Goal: Task Accomplishment & Management: Complete application form

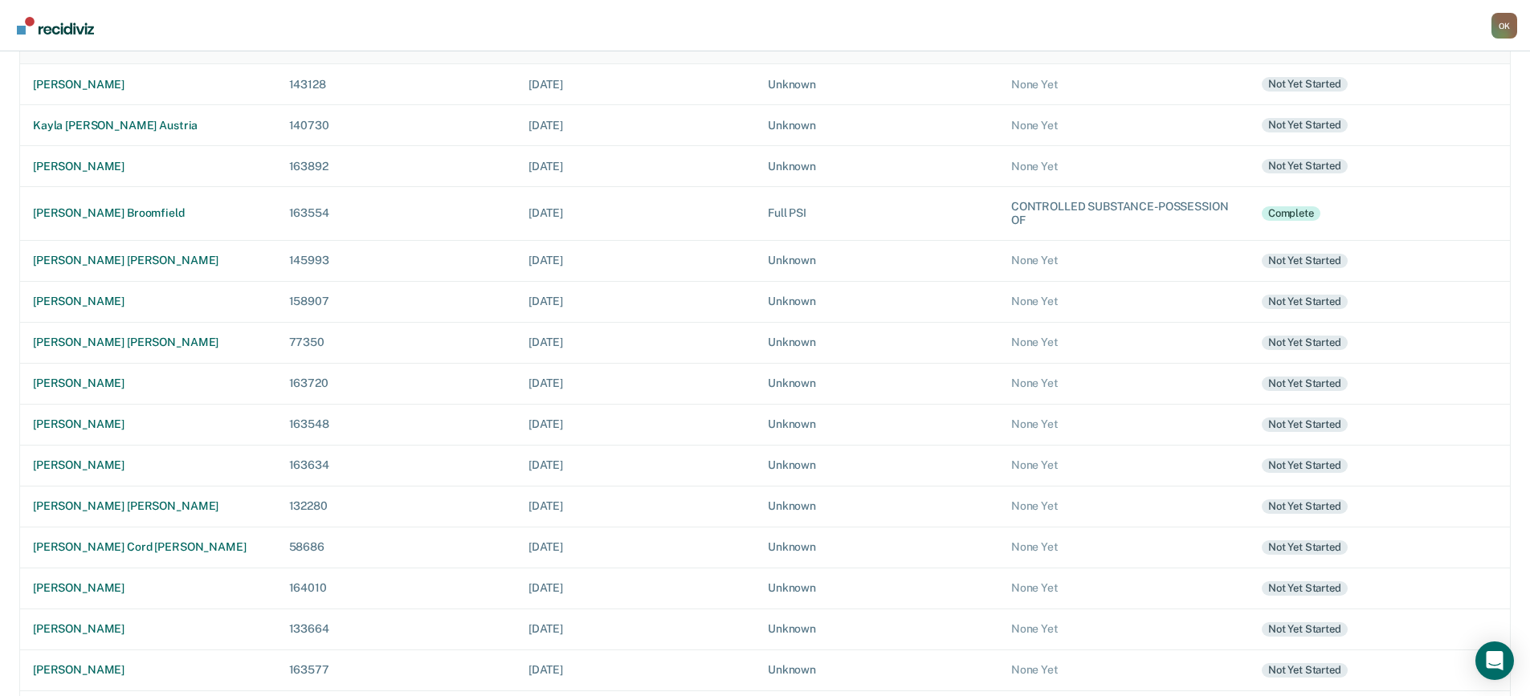
scroll to position [241, 0]
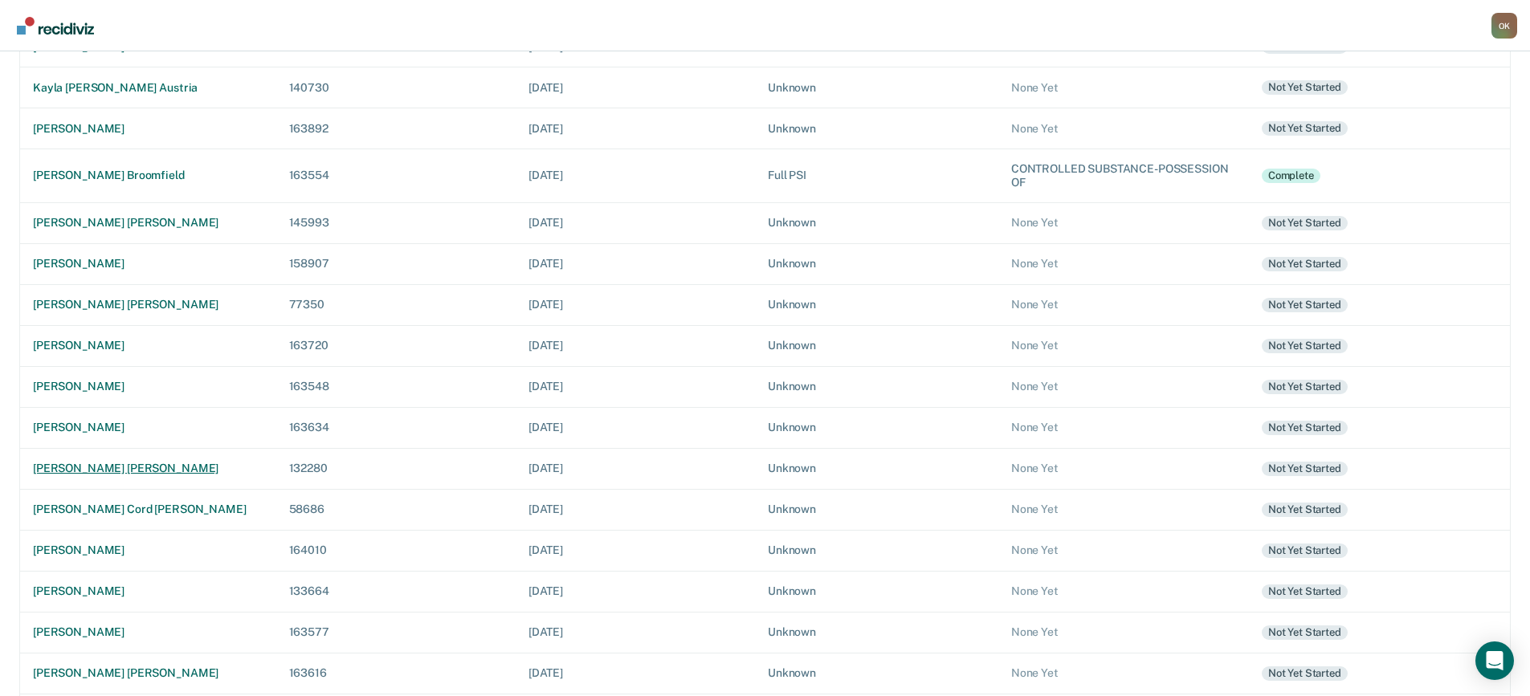
click at [106, 470] on div "havey drake linze" at bounding box center [148, 469] width 230 height 14
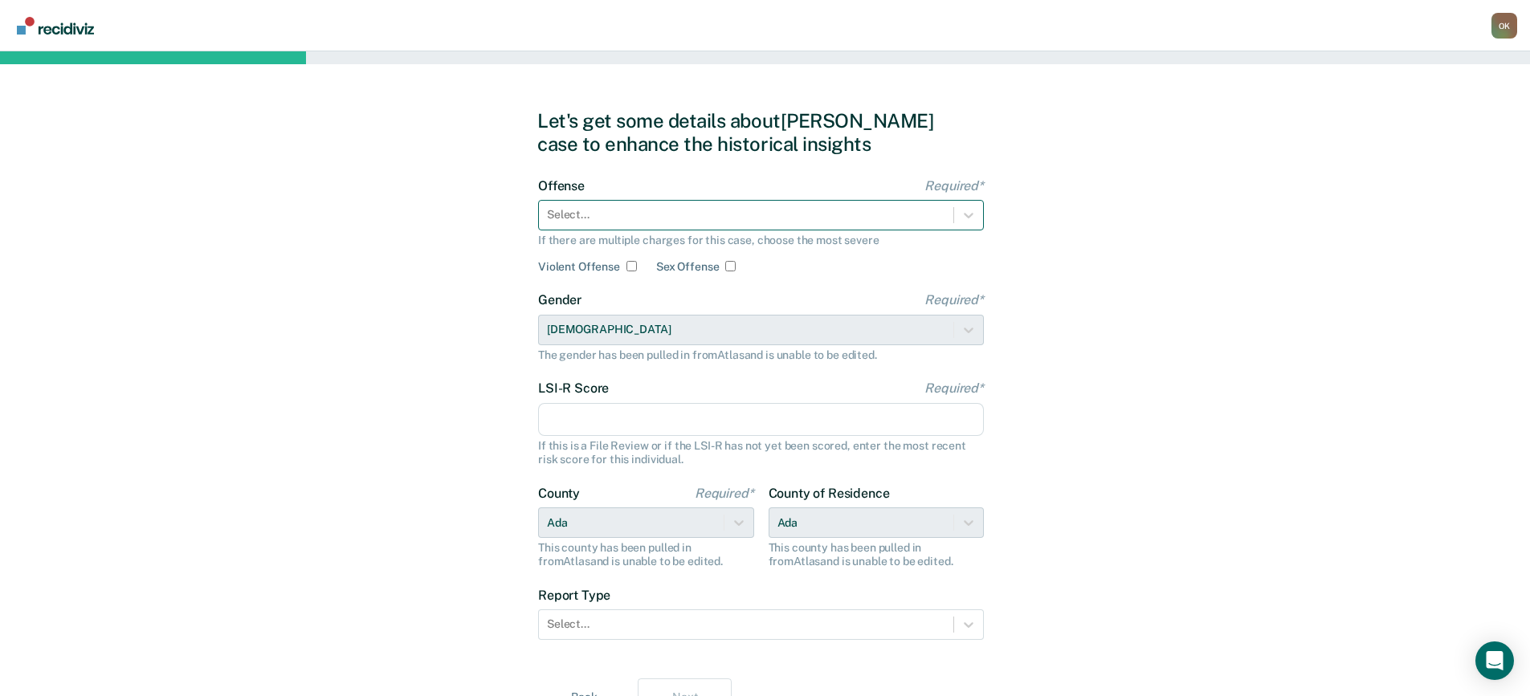
click at [692, 214] on div at bounding box center [746, 214] width 398 height 17
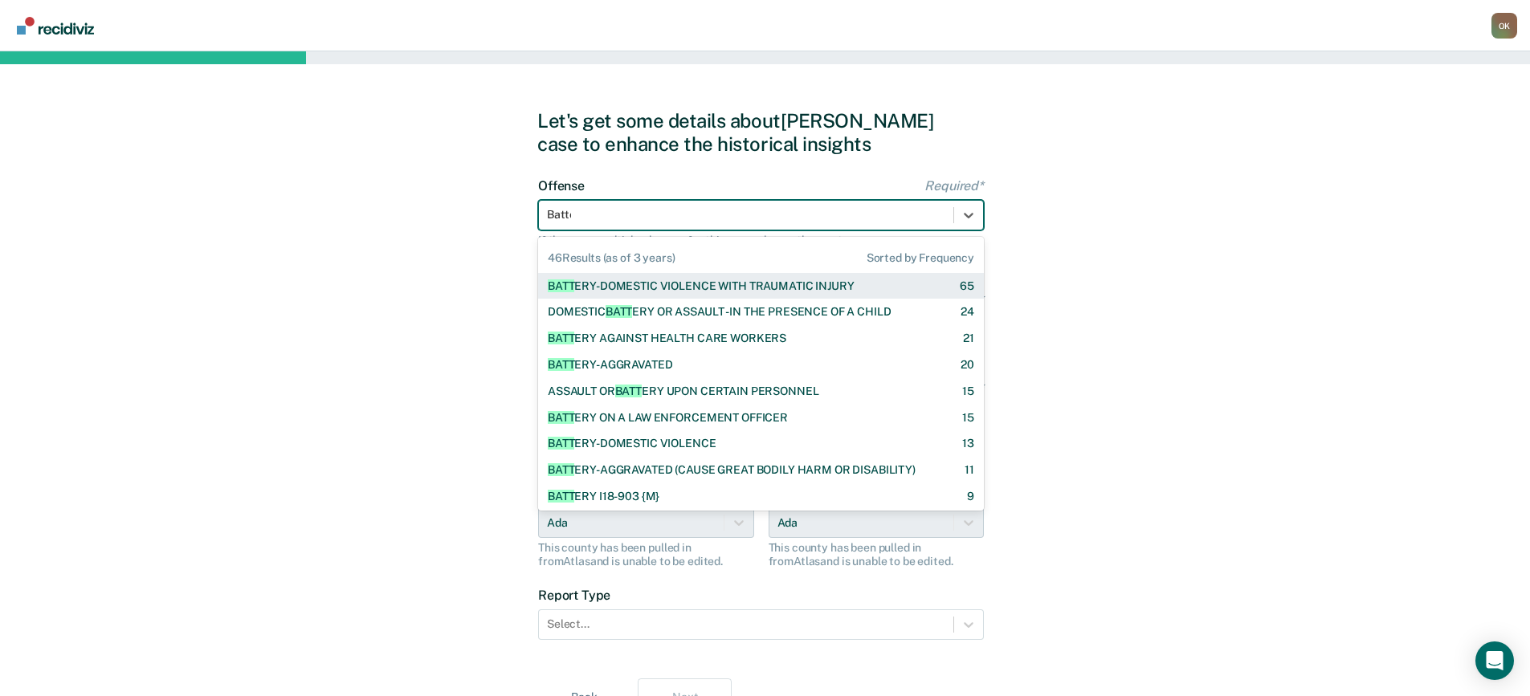
type input "Batter"
click at [717, 283] on div "BATTER Y-DOMESTIC VIOLENCE WITH TRAUMATIC INJURY" at bounding box center [701, 286] width 306 height 14
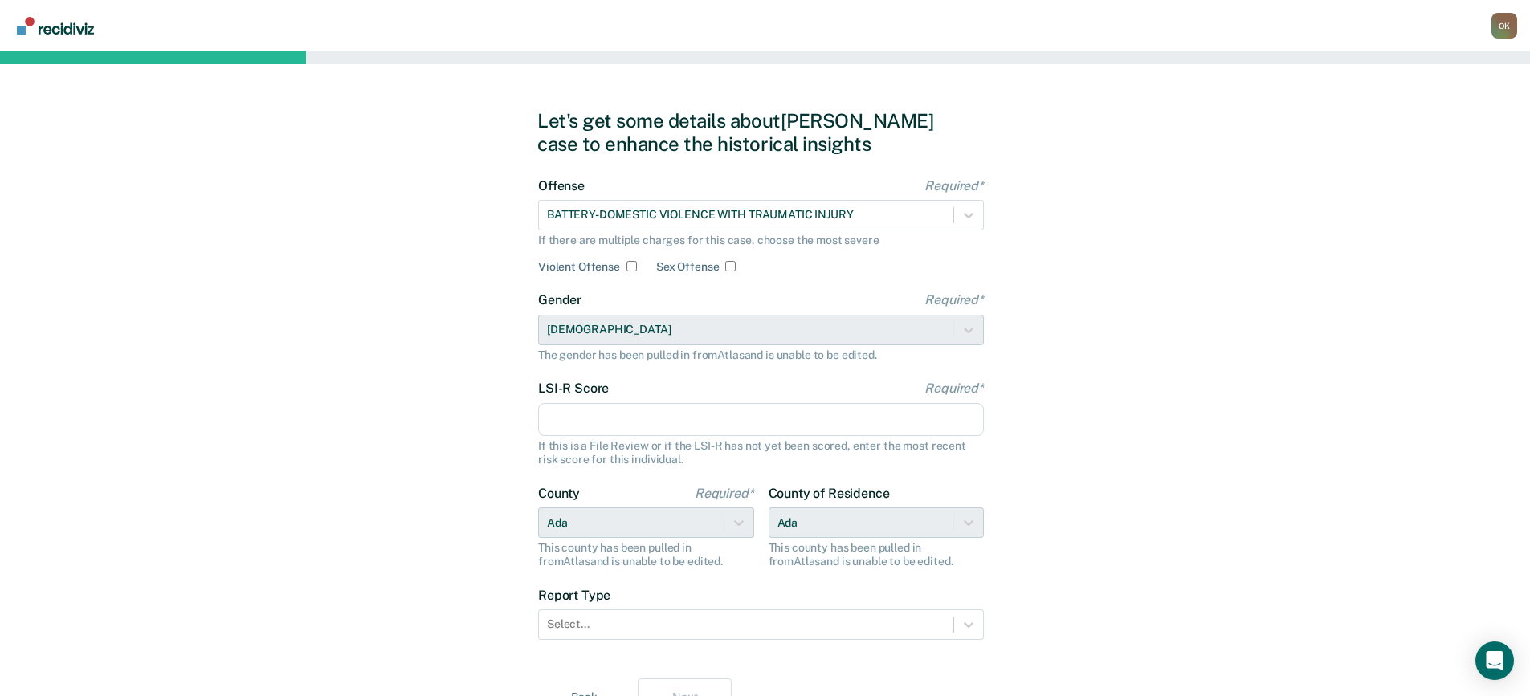
click at [629, 266] on input "Violent Offense" at bounding box center [631, 266] width 10 height 10
checkbox input "true"
click at [681, 424] on input "LSI-R Score Required*" at bounding box center [761, 420] width 446 height 34
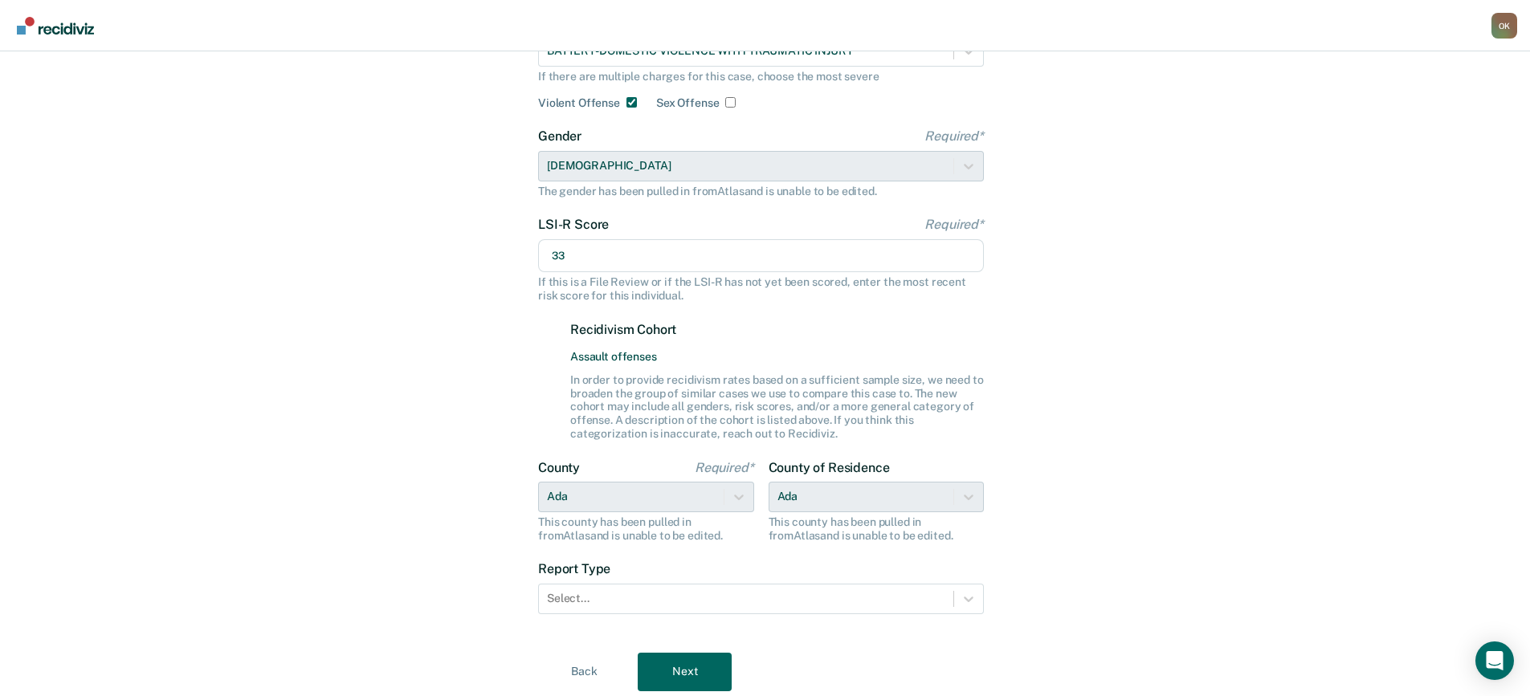
scroll to position [217, 0]
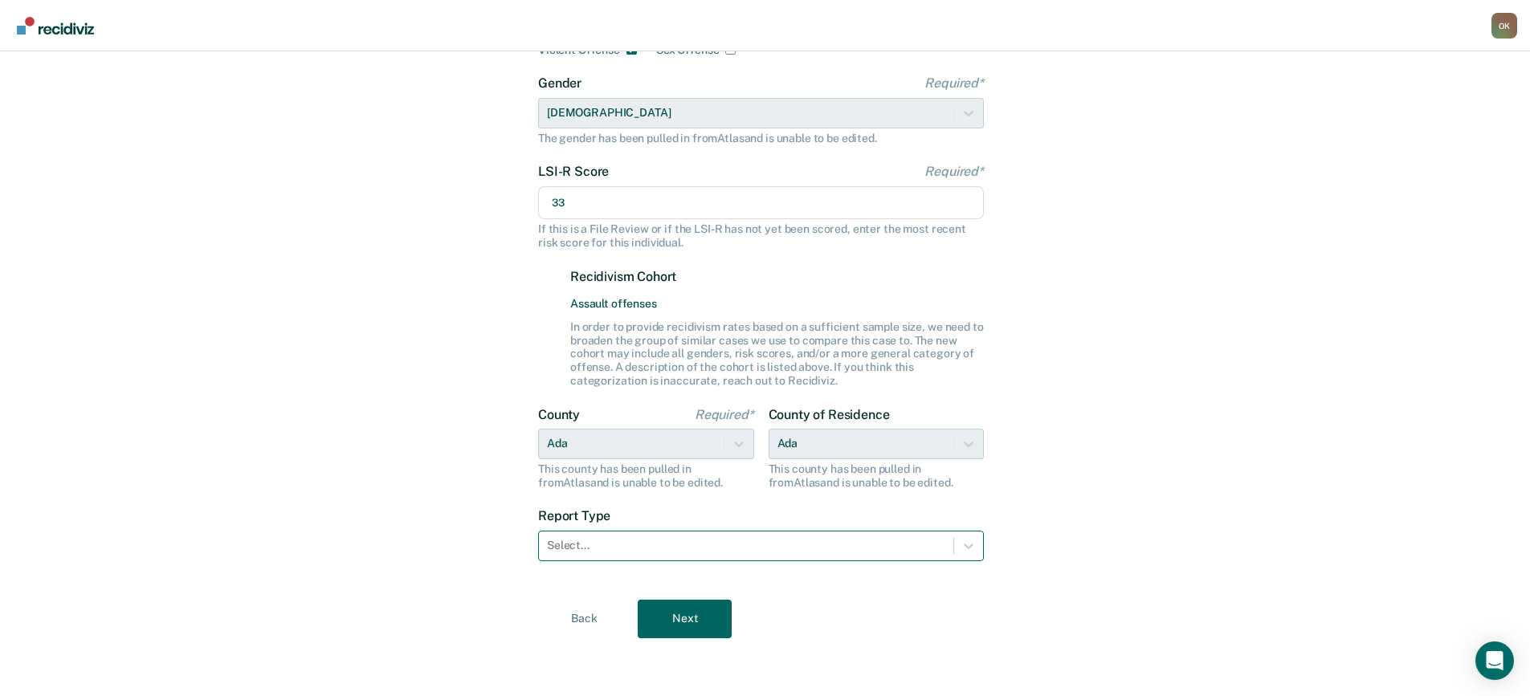
type input "33"
click at [838, 545] on div at bounding box center [746, 545] width 398 height 17
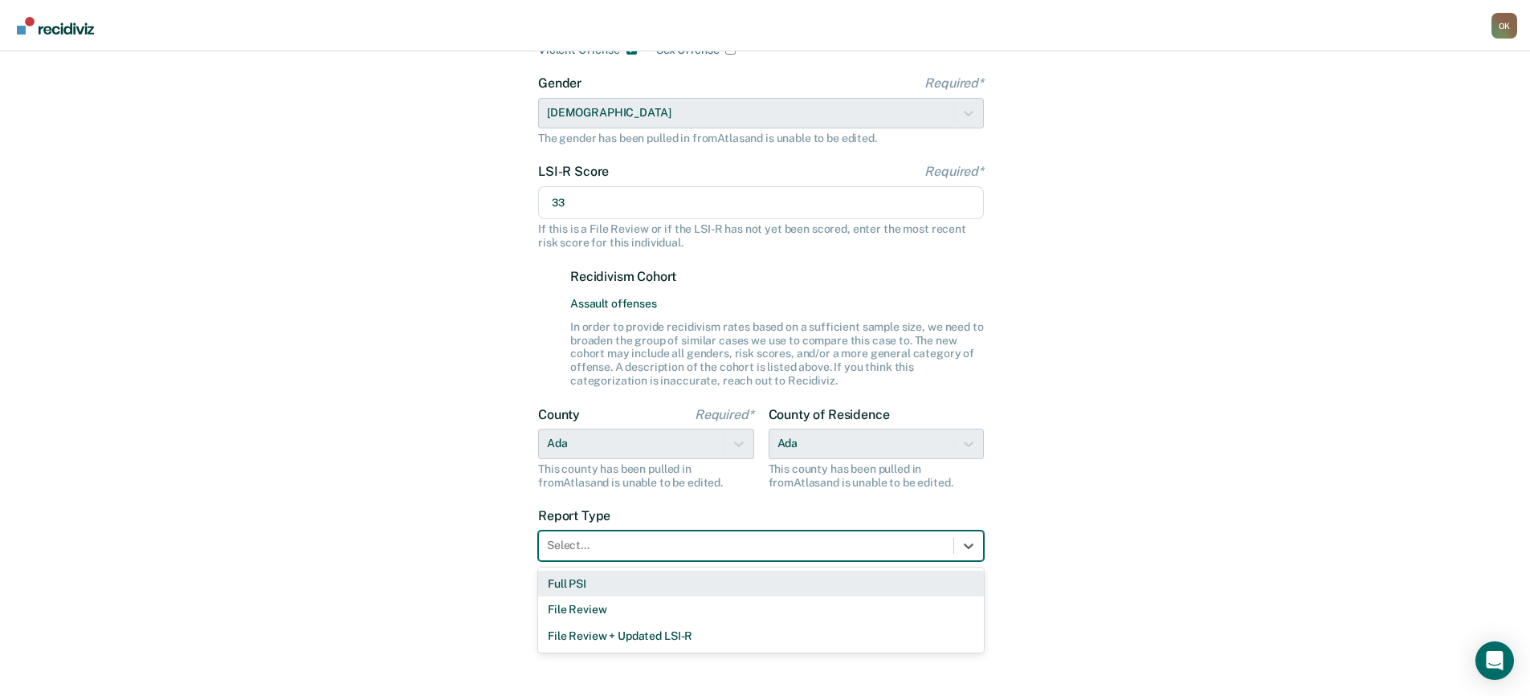
click at [605, 582] on div "Full PSI" at bounding box center [761, 584] width 446 height 26
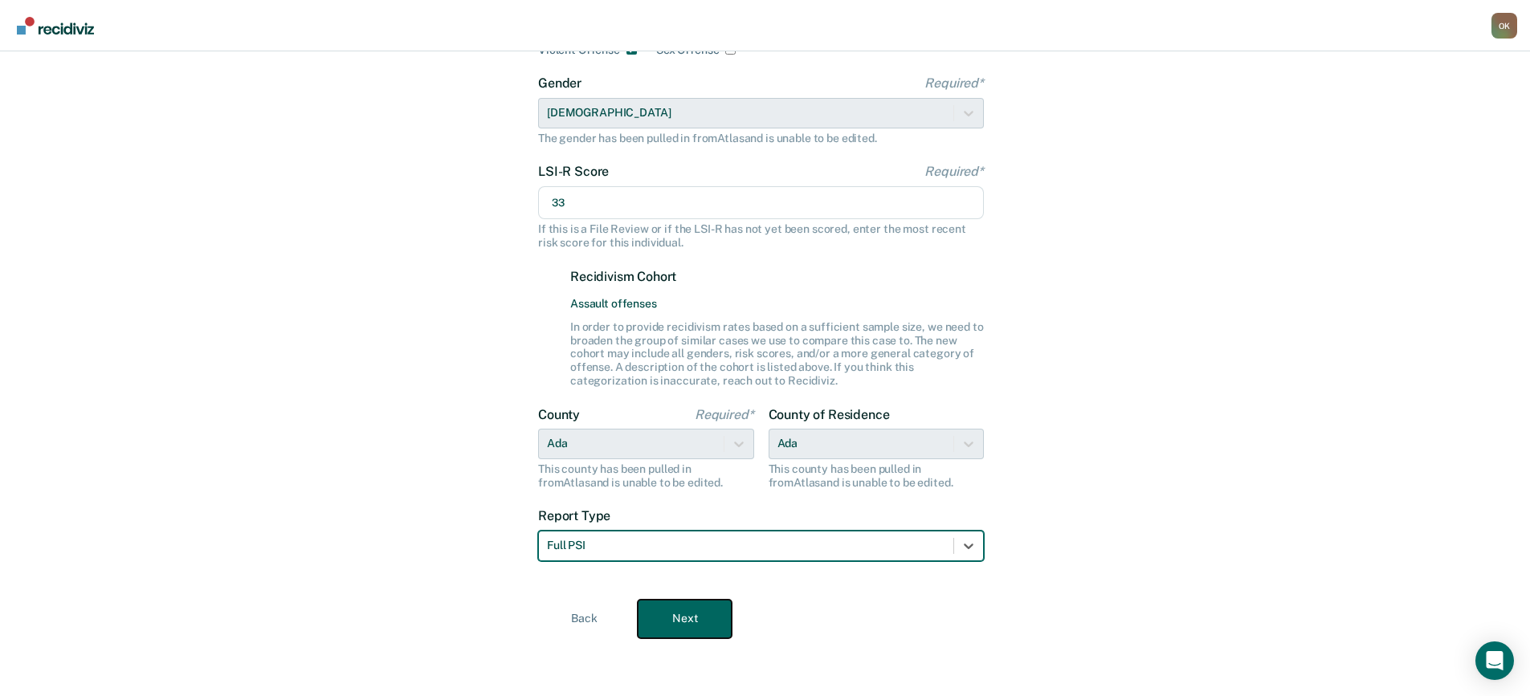
click at [674, 619] on button "Next" at bounding box center [685, 619] width 94 height 39
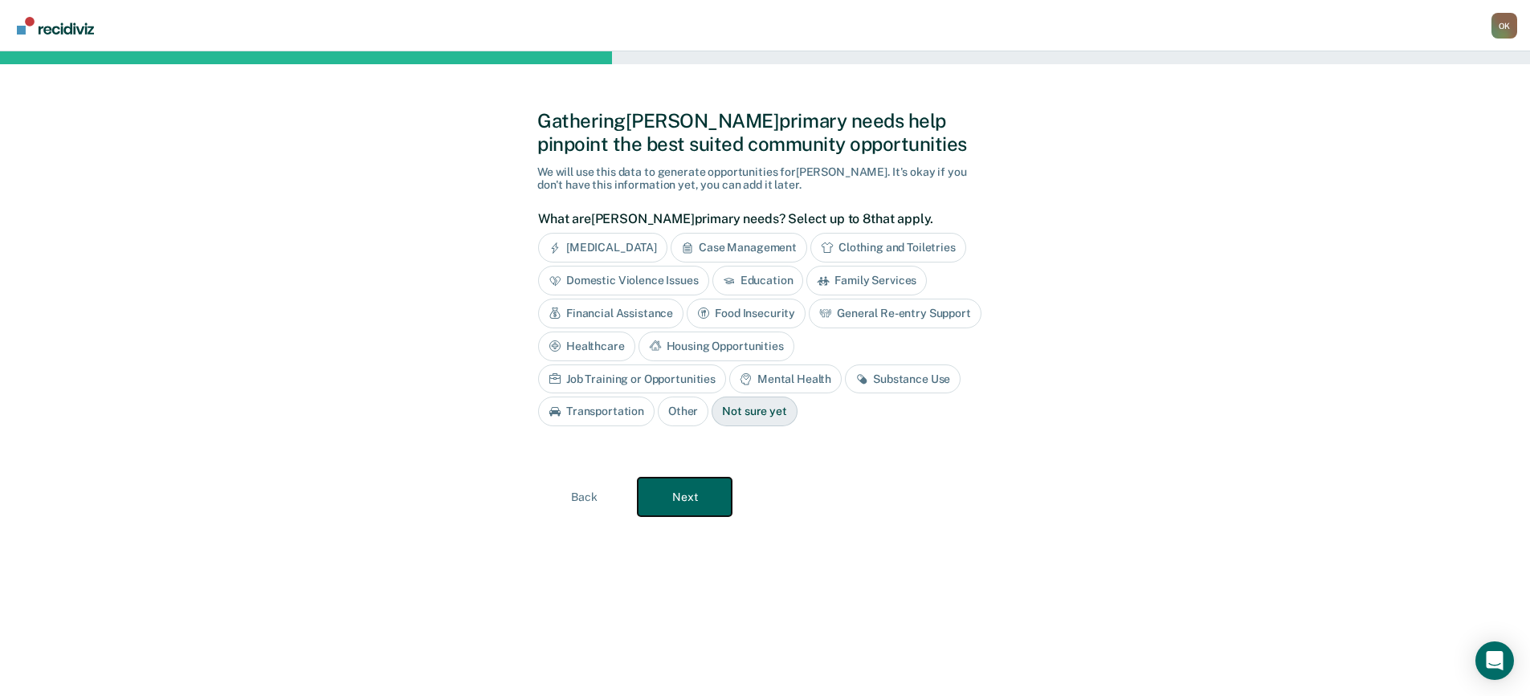
scroll to position [0, 0]
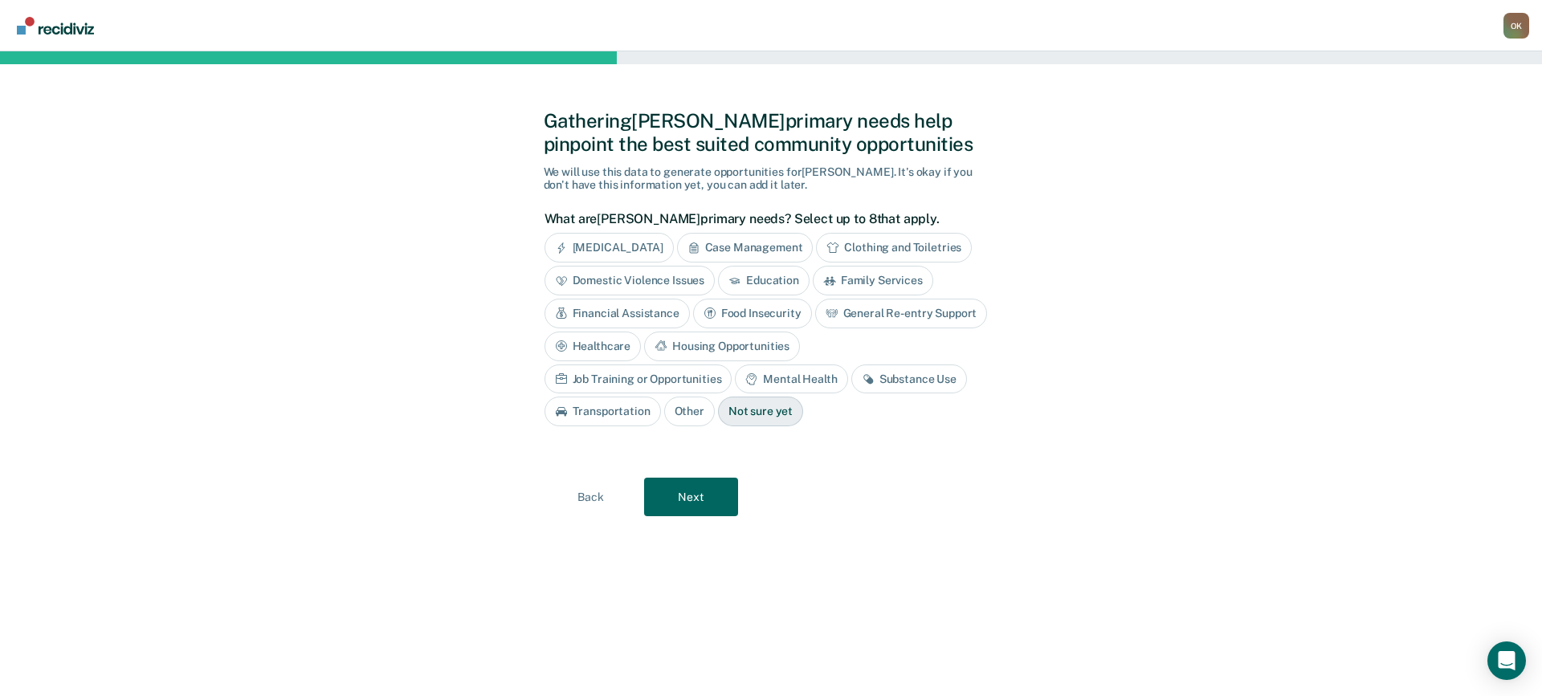
click at [638, 243] on div "Anger Management" at bounding box center [608, 248] width 129 height 30
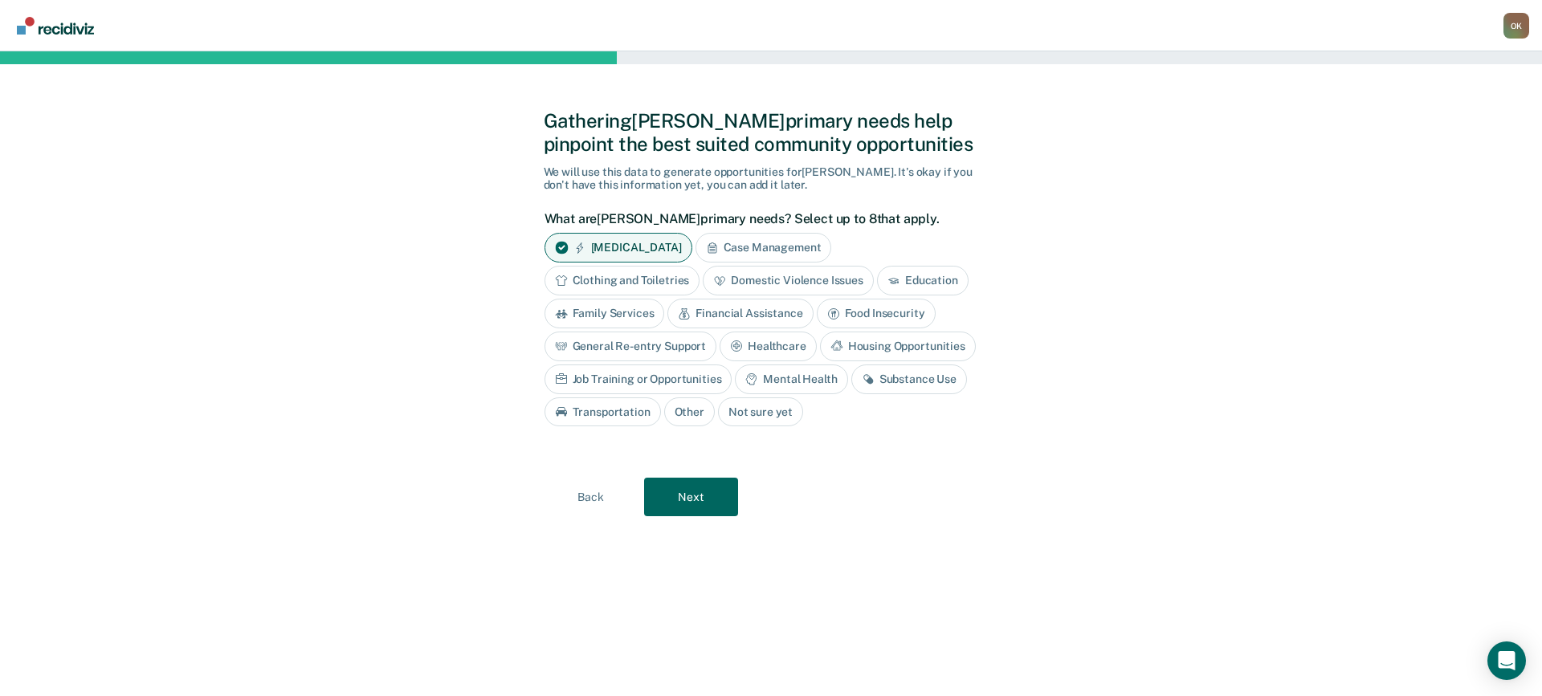
click at [638, 281] on div "Clothing and Toiletries" at bounding box center [622, 281] width 156 height 30
click at [668, 284] on div "Clothing and Toiletries" at bounding box center [631, 281] width 174 height 30
click at [772, 279] on div "Domestic Violence Issues" at bounding box center [788, 281] width 171 height 30
click at [800, 380] on div "Mental Health" at bounding box center [791, 380] width 112 height 30
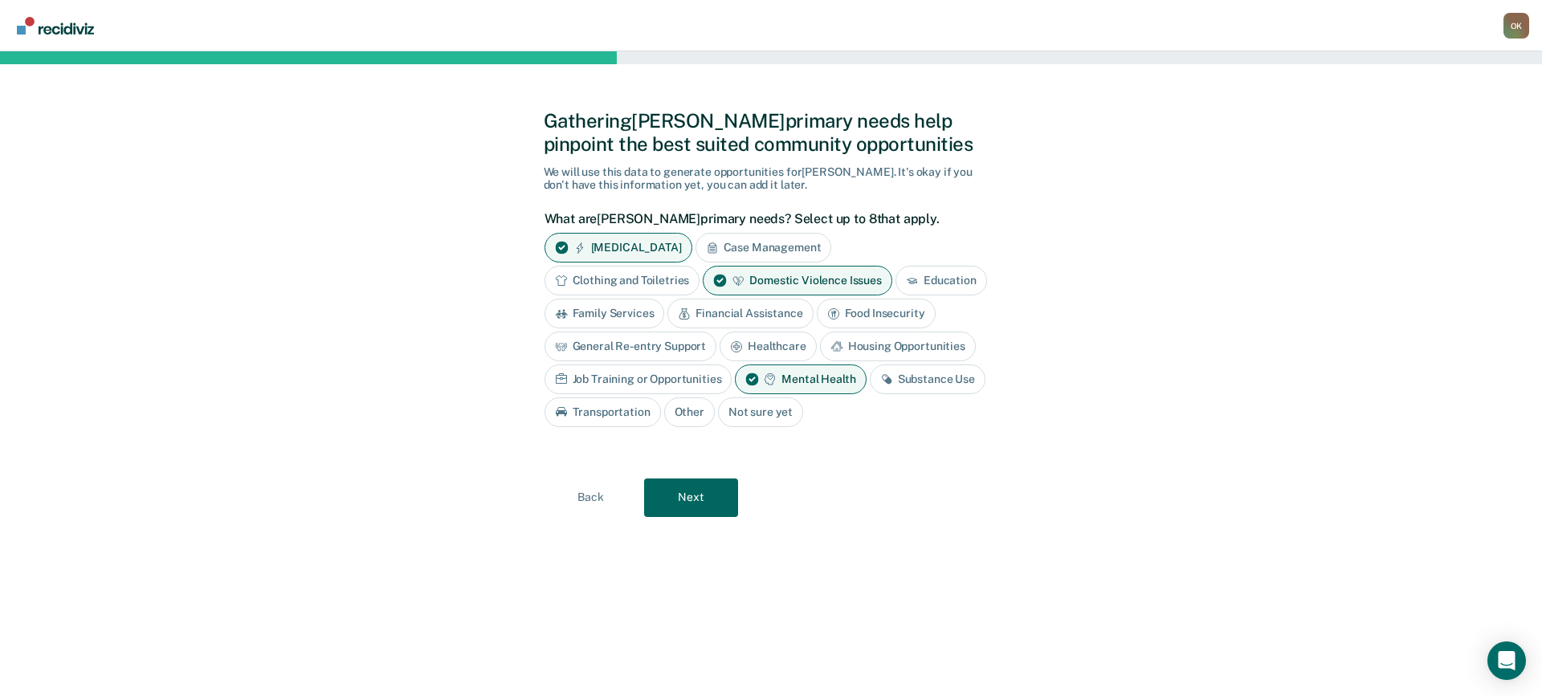
click at [919, 384] on div "Substance Use" at bounding box center [928, 380] width 116 height 30
click at [695, 499] on button "Next" at bounding box center [691, 498] width 94 height 39
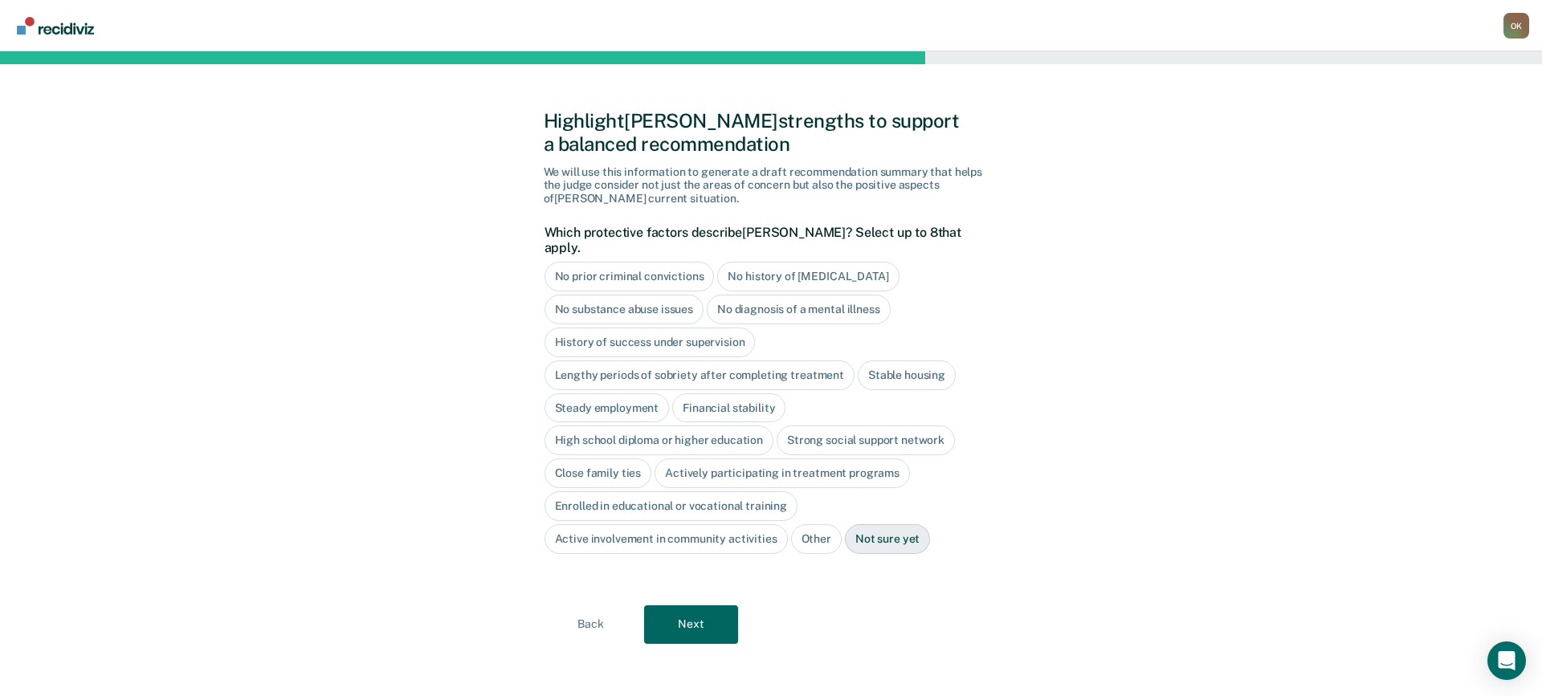
click at [655, 426] on div "High school diploma or higher education" at bounding box center [659, 441] width 230 height 30
click at [877, 426] on div "Strong social support network" at bounding box center [884, 441] width 178 height 30
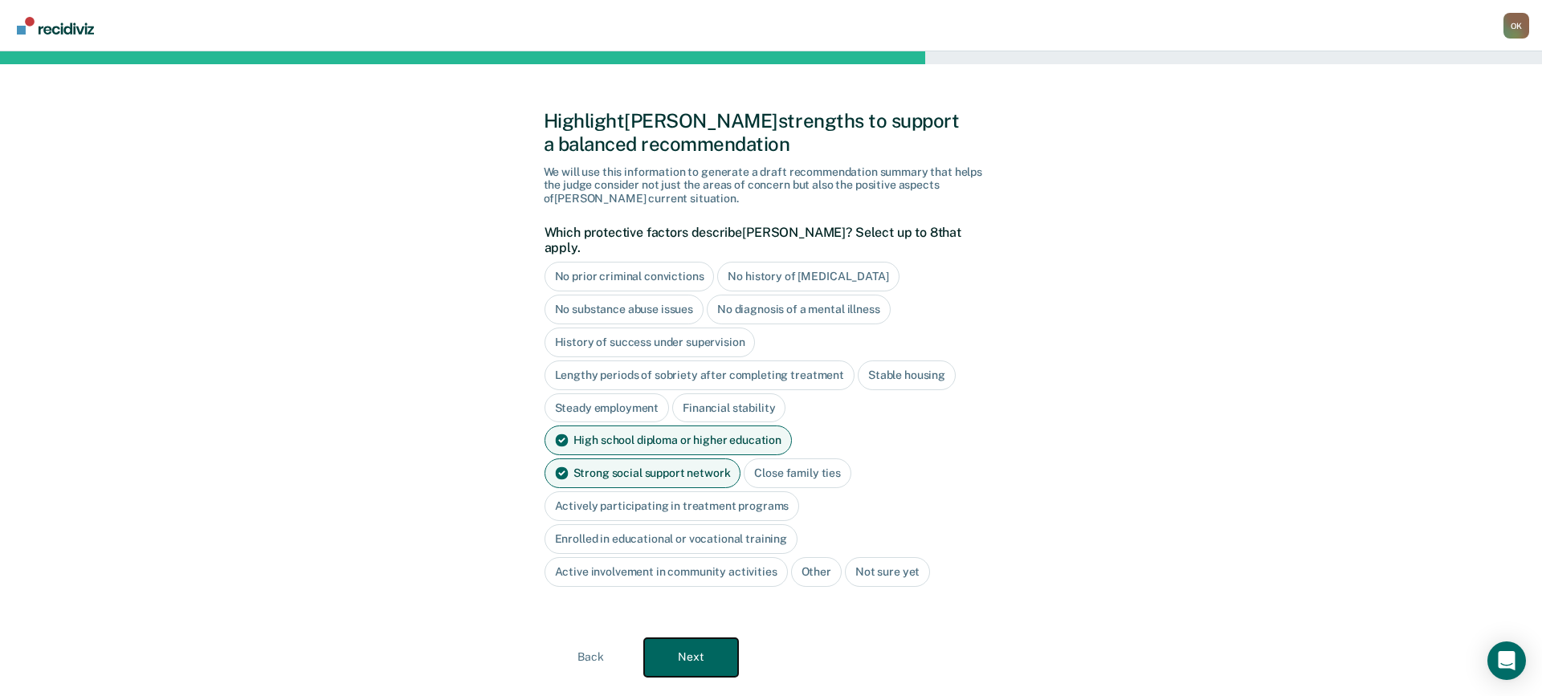
click at [699, 638] on button "Next" at bounding box center [691, 657] width 94 height 39
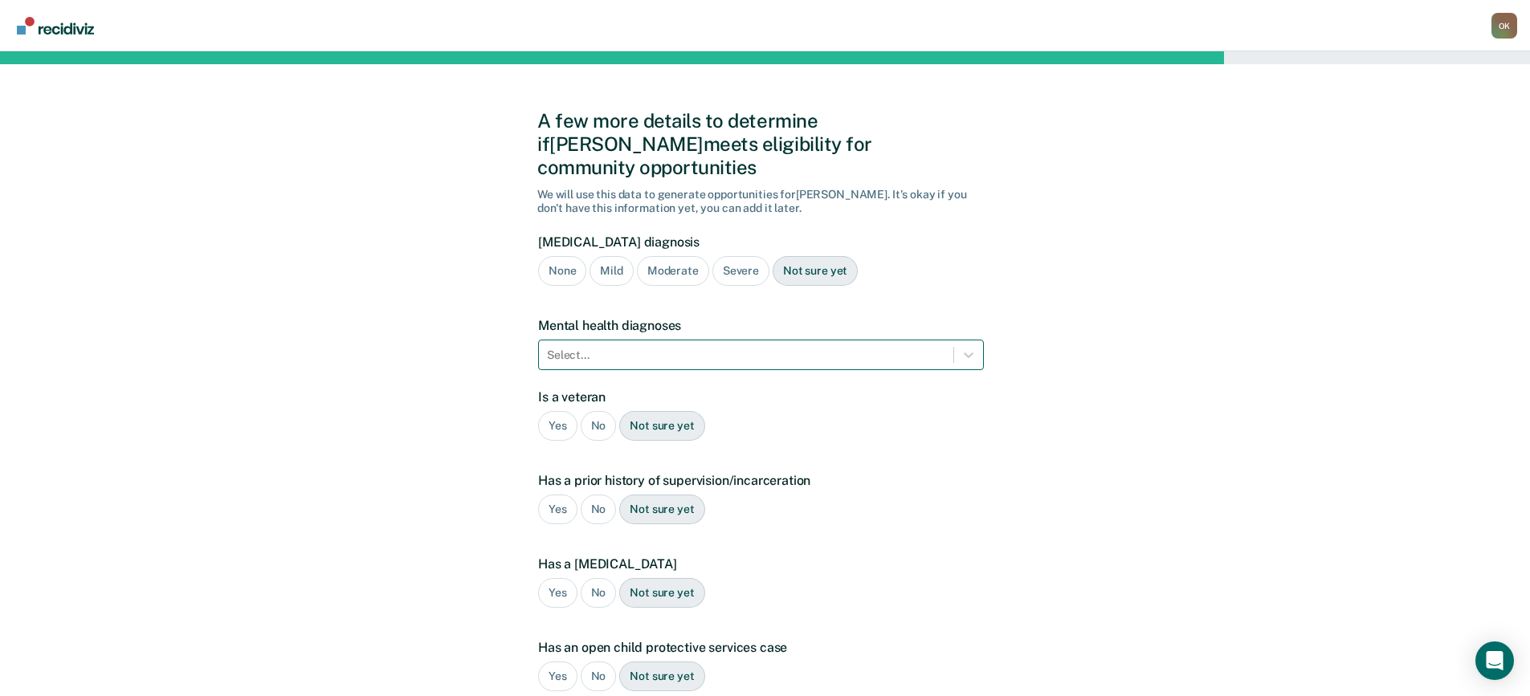
click at [646, 347] on div at bounding box center [746, 355] width 398 height 17
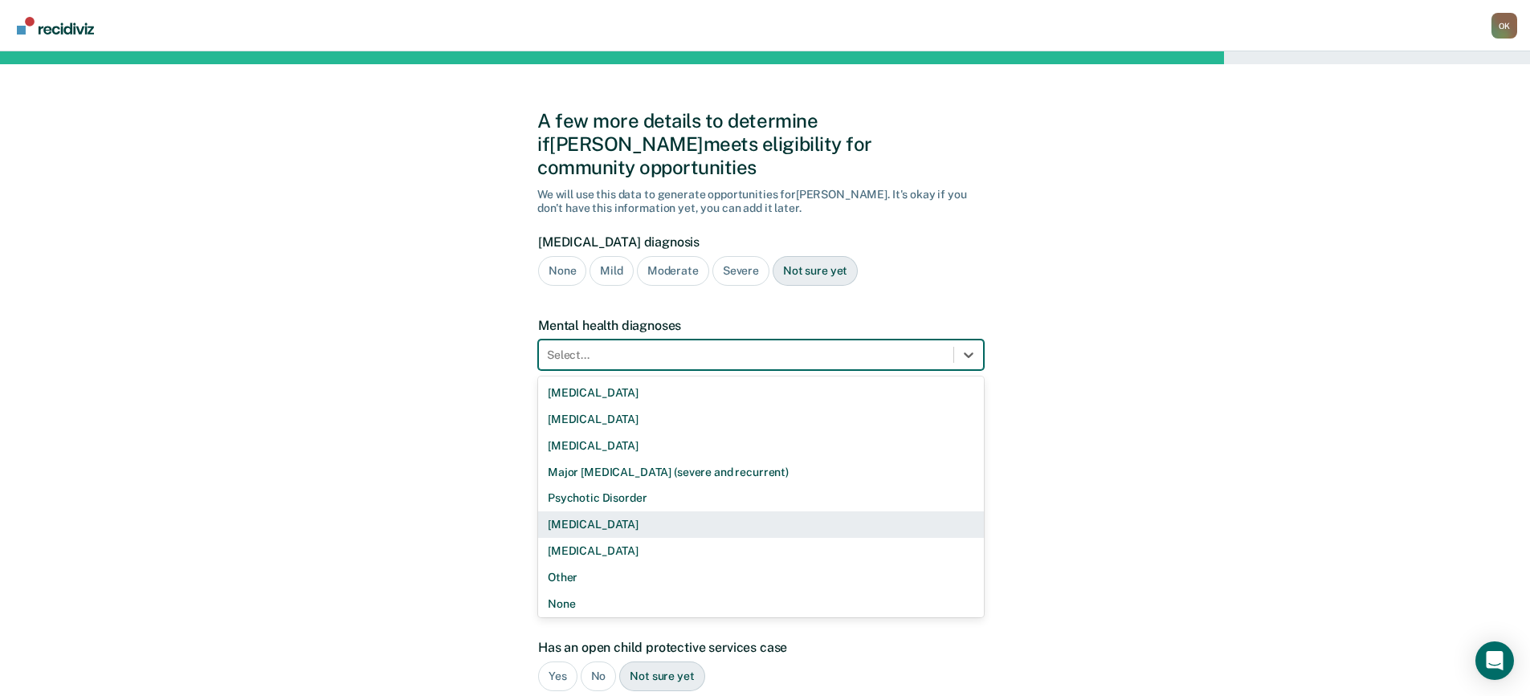
click at [634, 511] on div "Schizophrenia" at bounding box center [761, 524] width 446 height 26
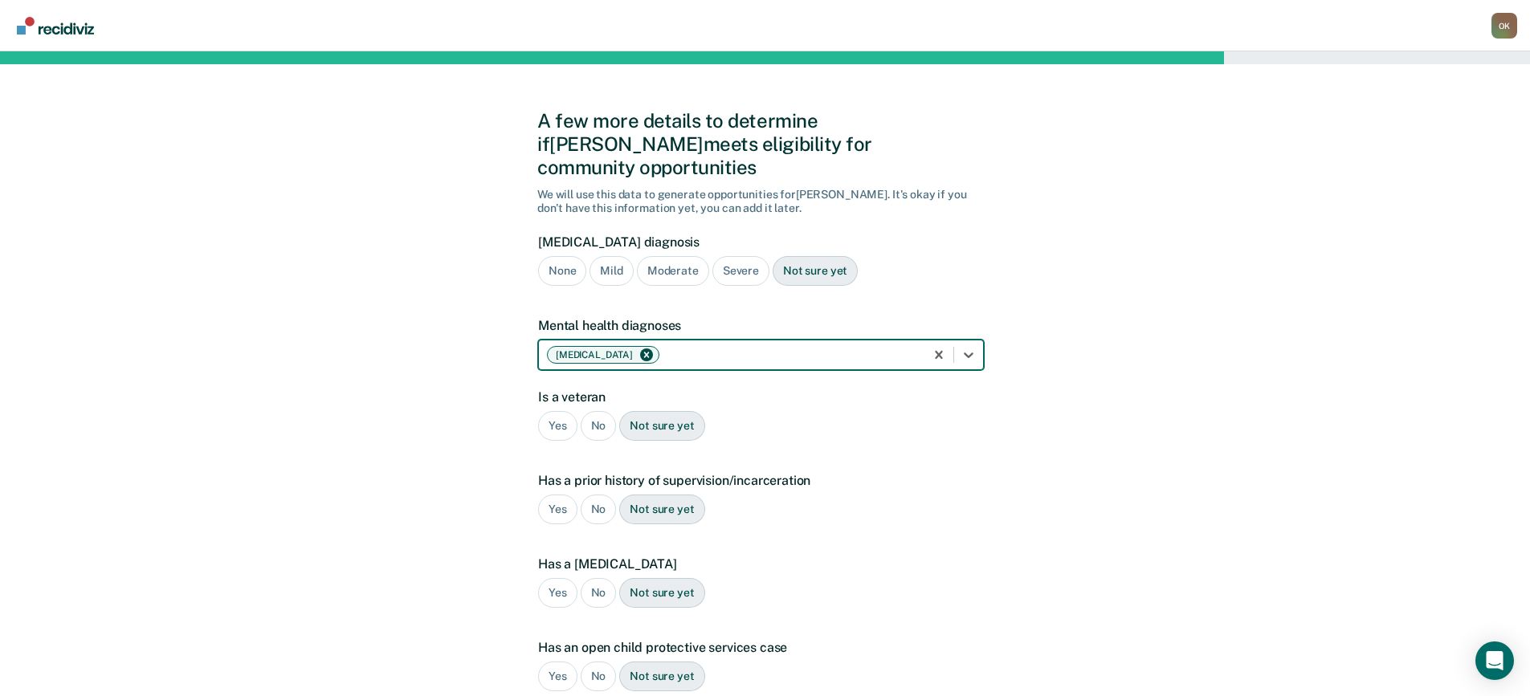
click at [597, 411] on div "No" at bounding box center [599, 426] width 36 height 30
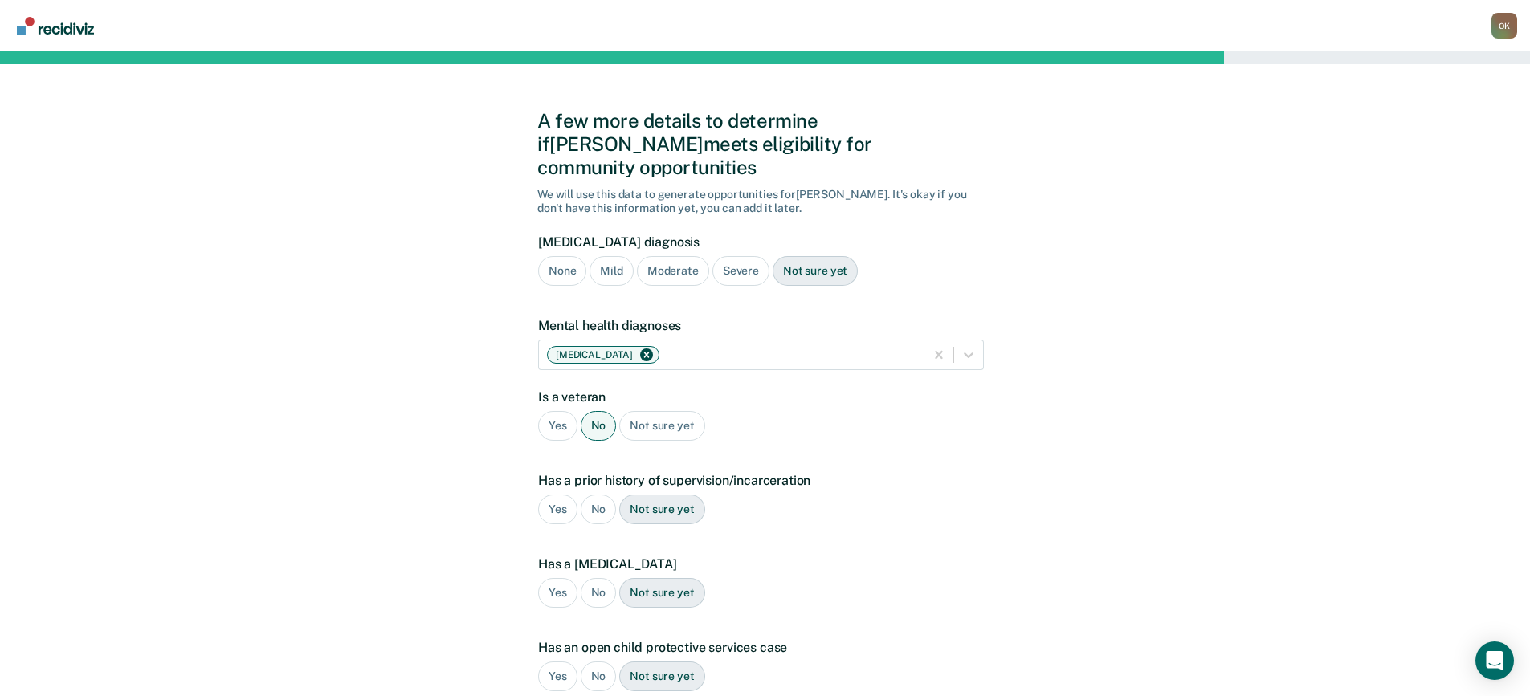
click at [553, 495] on div "Yes" at bounding box center [557, 510] width 39 height 30
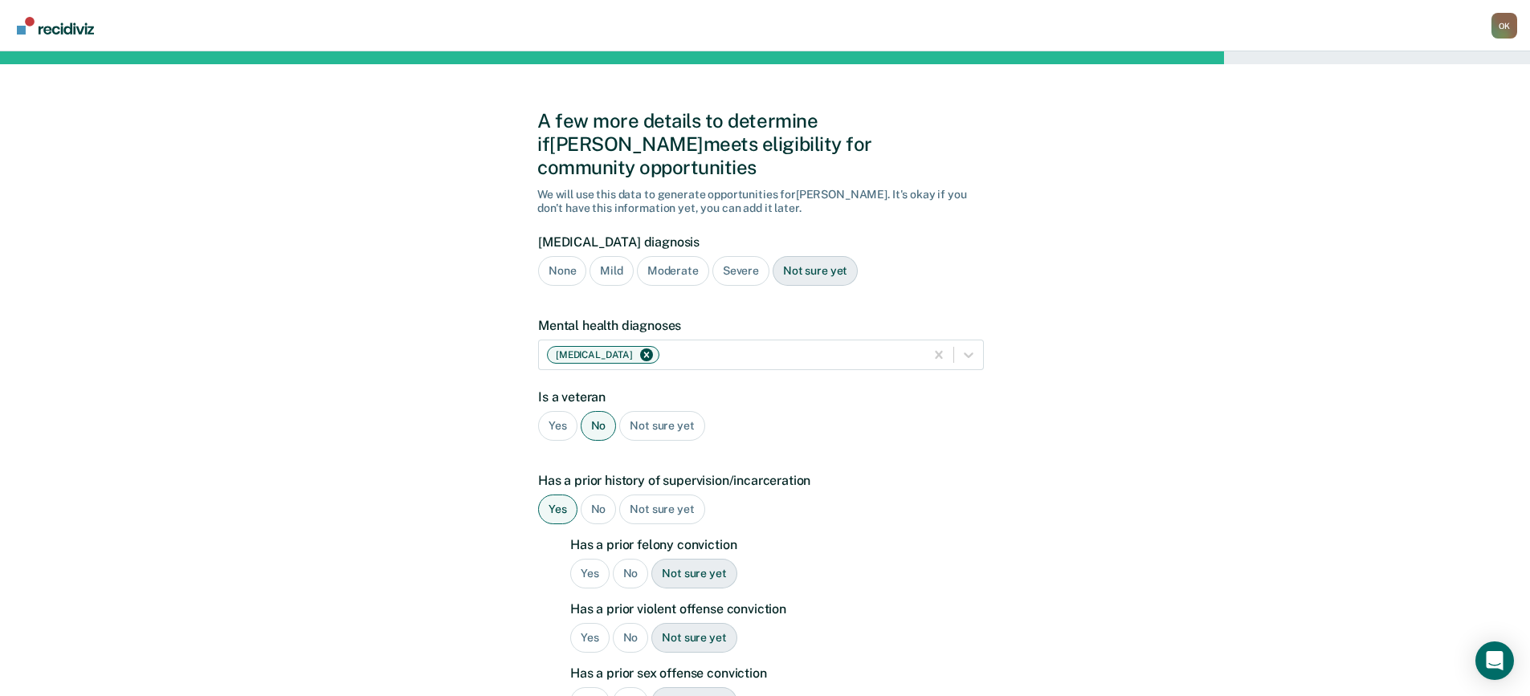
click at [586, 559] on div "Yes" at bounding box center [589, 574] width 39 height 30
click at [588, 623] on div "Yes" at bounding box center [589, 638] width 39 height 30
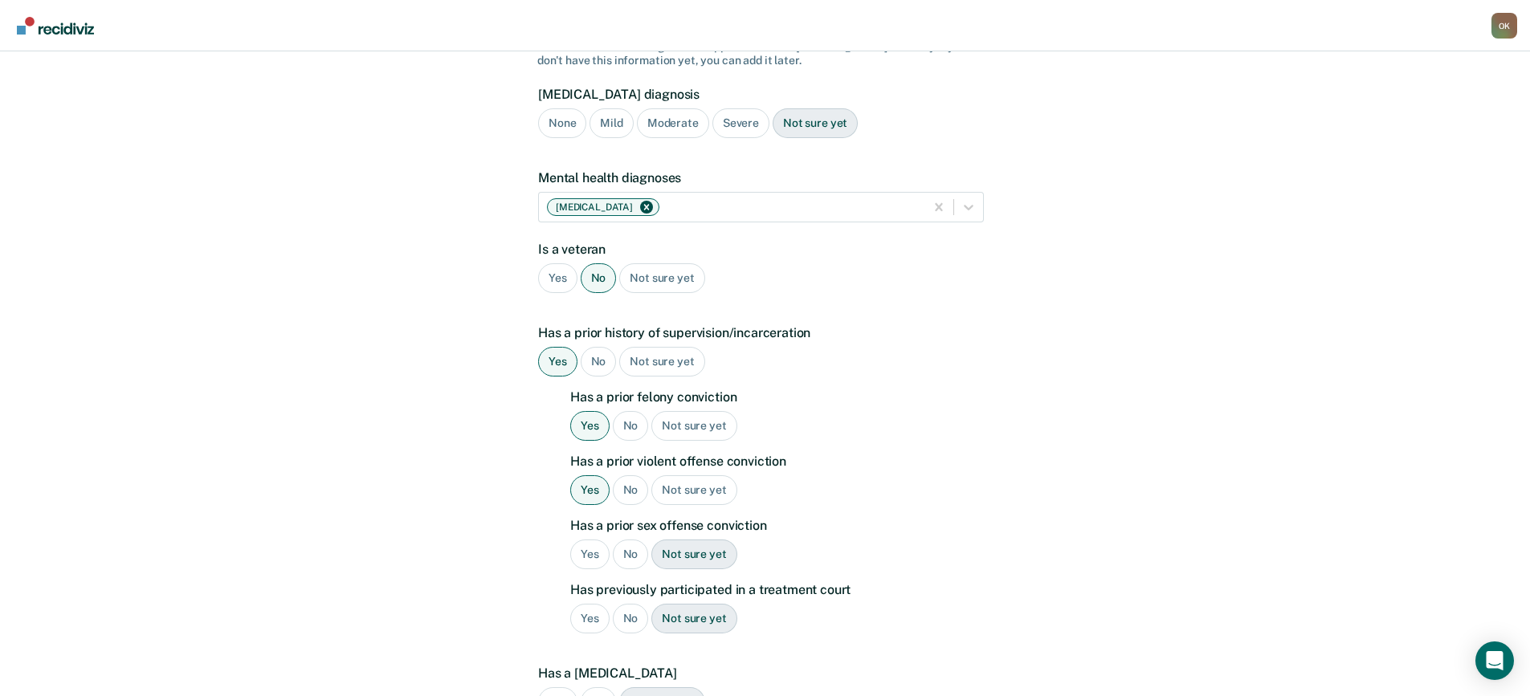
scroll to position [161, 0]
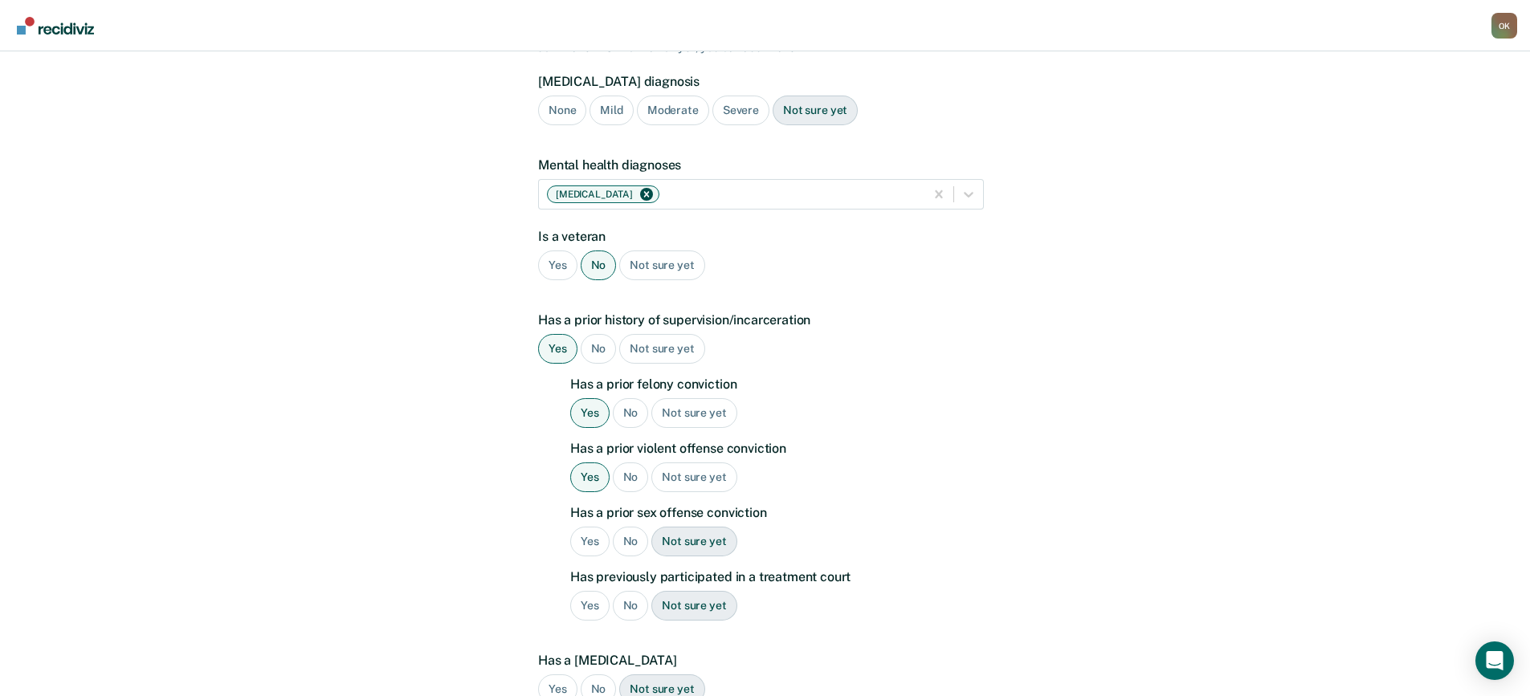
click at [633, 527] on div "No" at bounding box center [631, 542] width 36 height 30
click at [630, 591] on div "No" at bounding box center [631, 606] width 36 height 30
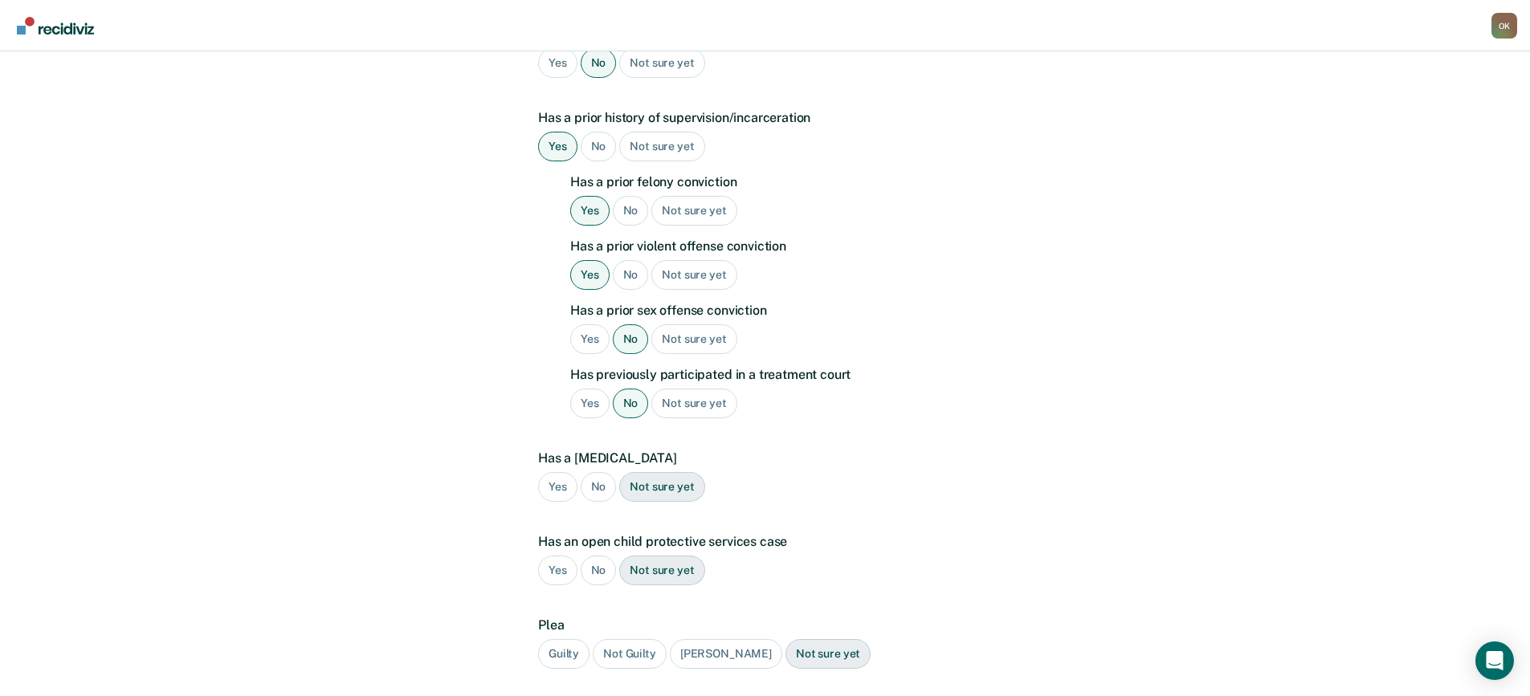
scroll to position [401, 0]
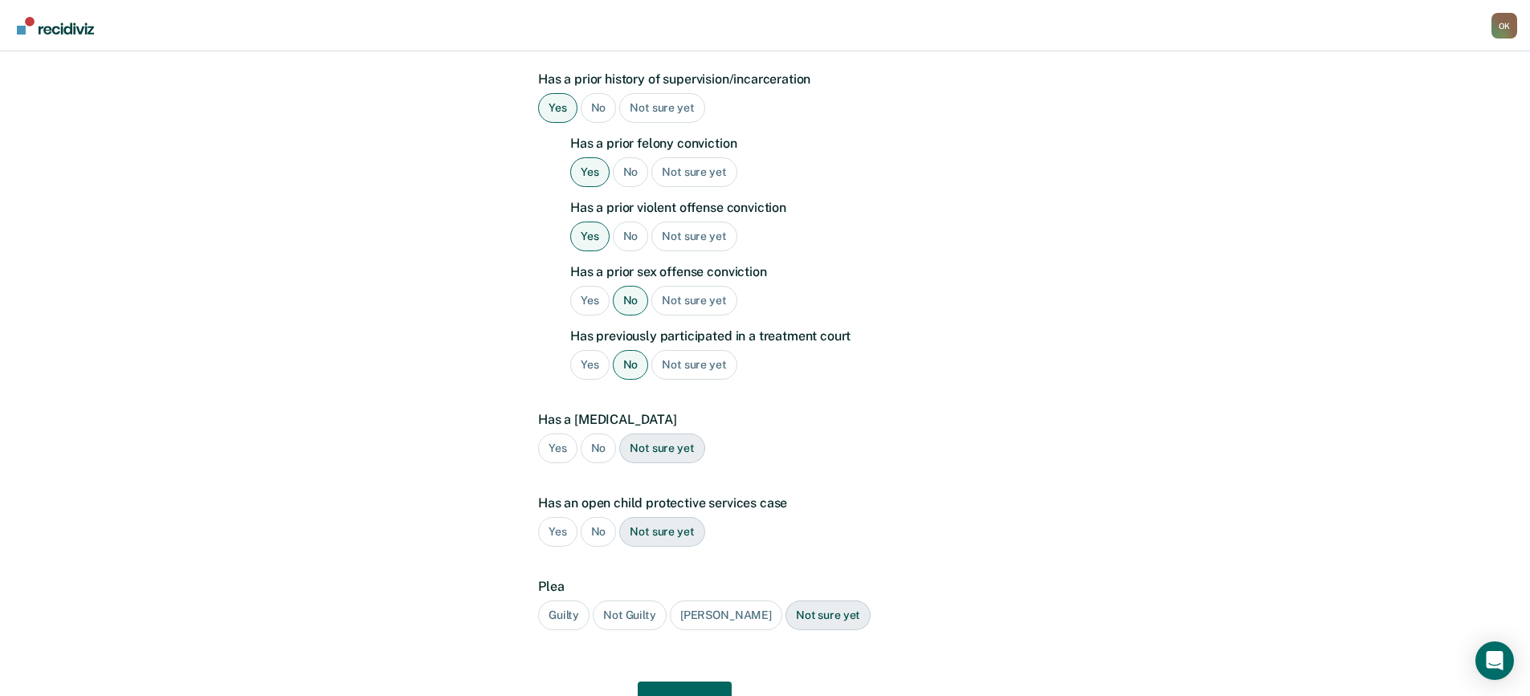
click at [595, 434] on div "No" at bounding box center [599, 449] width 36 height 30
click at [556, 517] on div "Yes" at bounding box center [557, 532] width 39 height 30
click at [563, 601] on div "Guilty" at bounding box center [563, 616] width 51 height 30
click at [689, 682] on button "Next" at bounding box center [685, 701] width 94 height 39
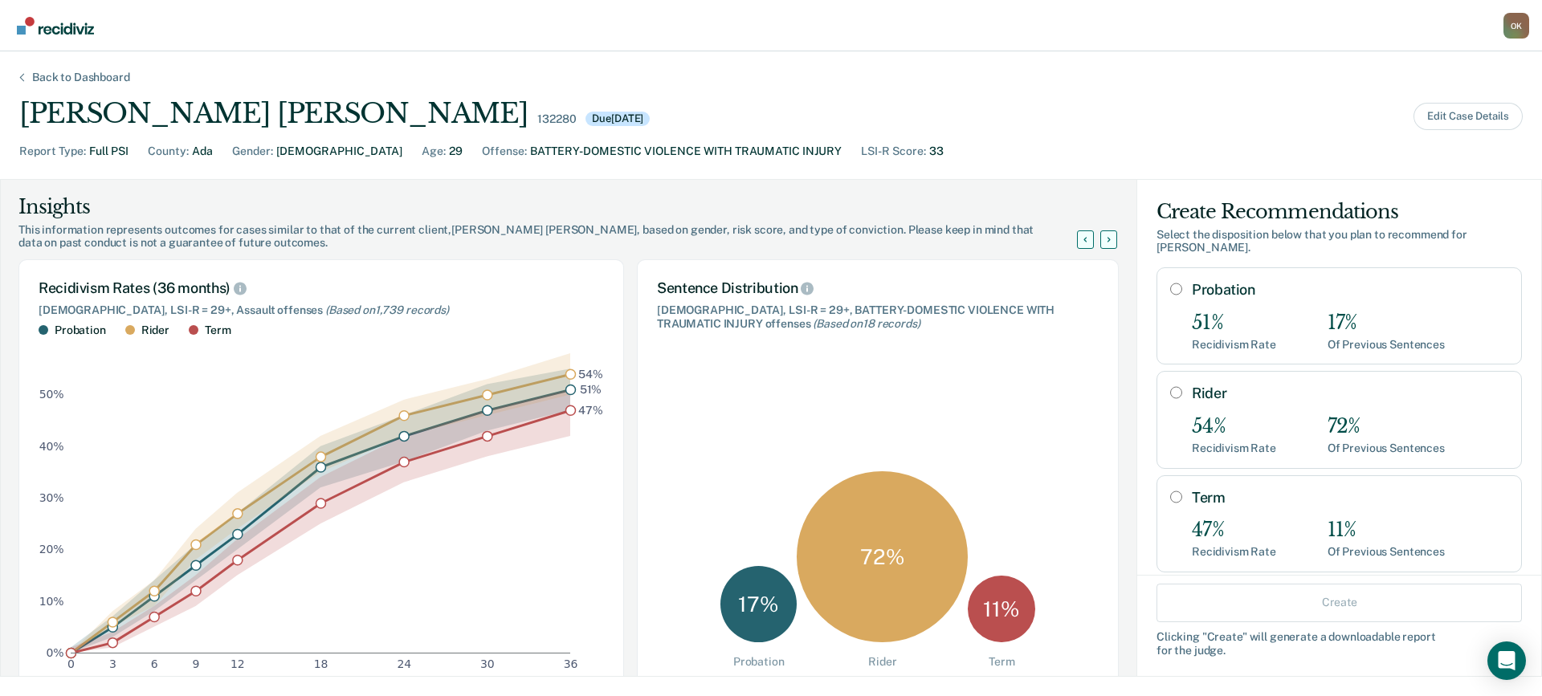
click at [1170, 491] on input "Term" at bounding box center [1176, 497] width 12 height 13
radio input "true"
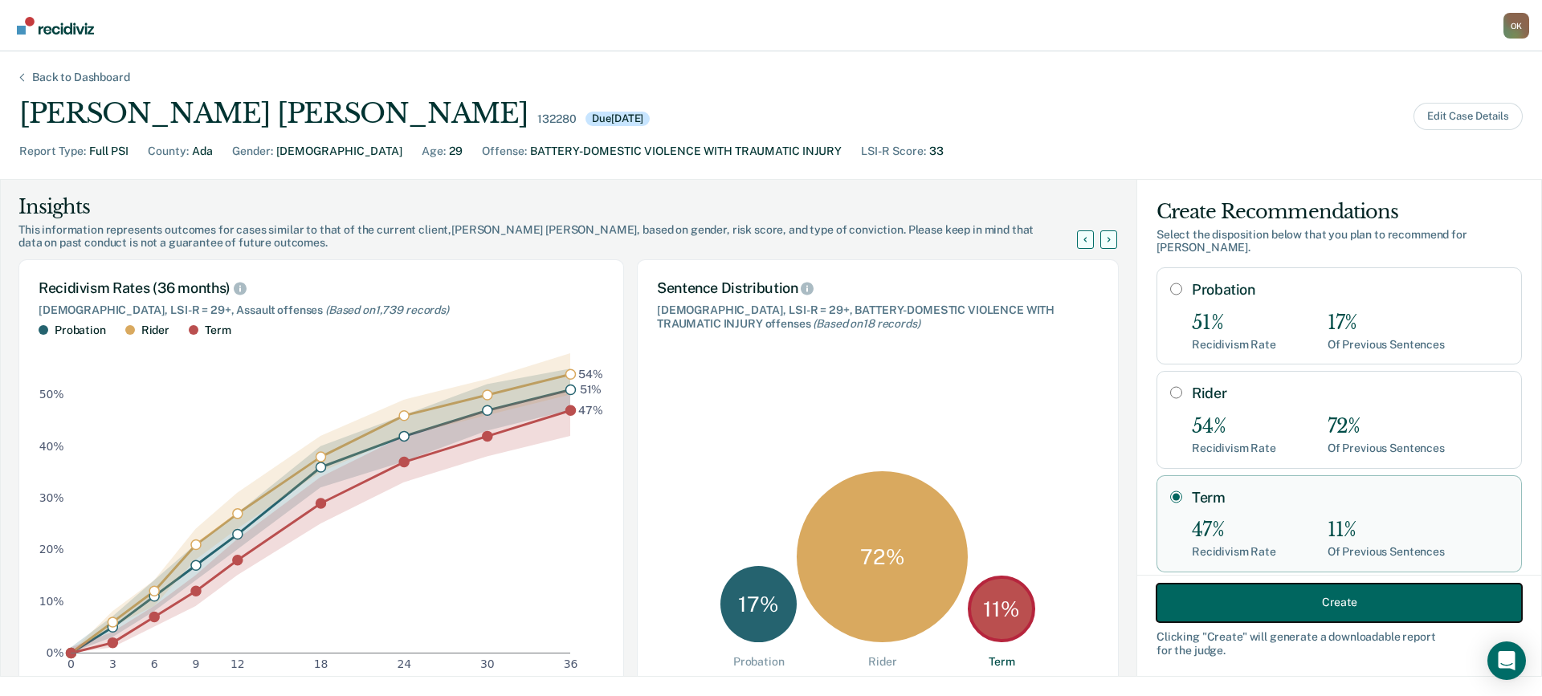
click at [1249, 601] on button "Create" at bounding box center [1338, 602] width 365 height 39
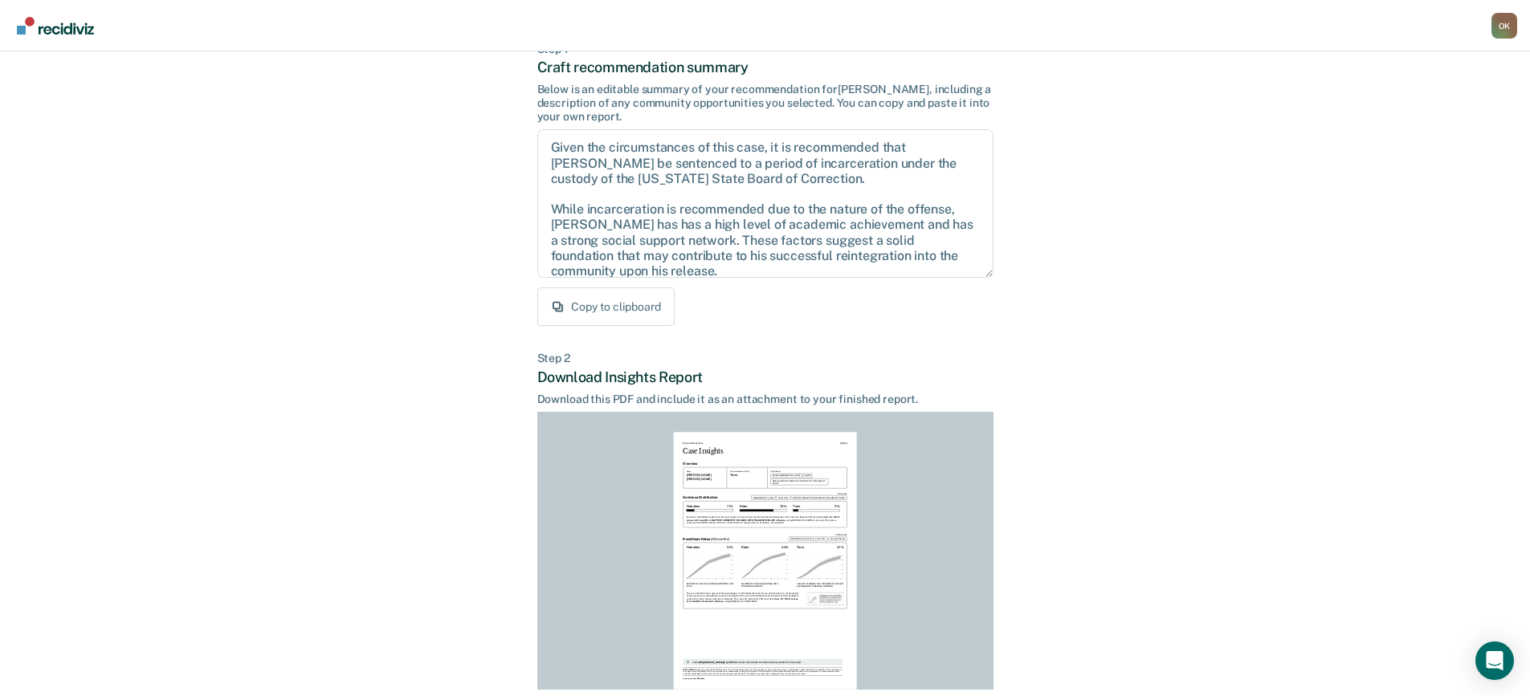
scroll to position [219, 0]
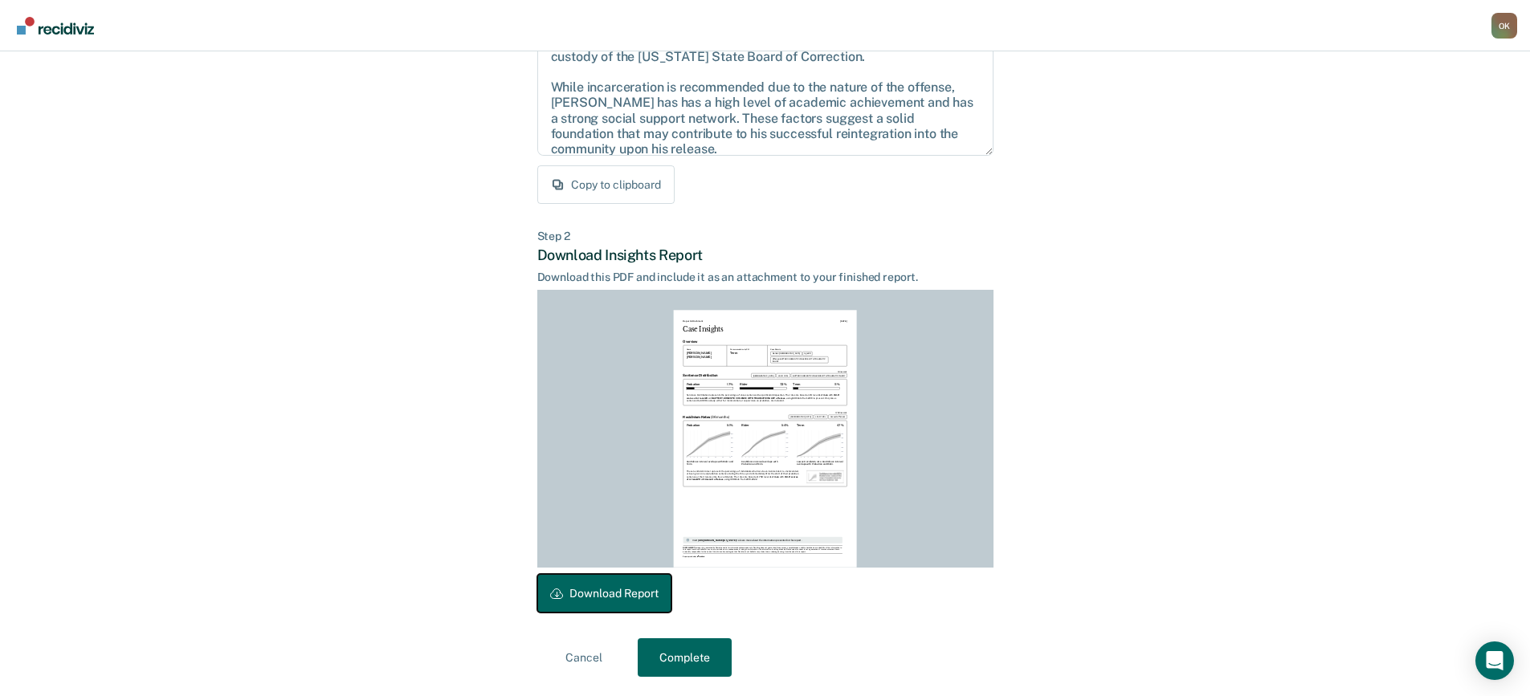
click at [617, 591] on button "Download Report" at bounding box center [604, 593] width 134 height 39
click at [708, 655] on button "Complete" at bounding box center [685, 657] width 94 height 39
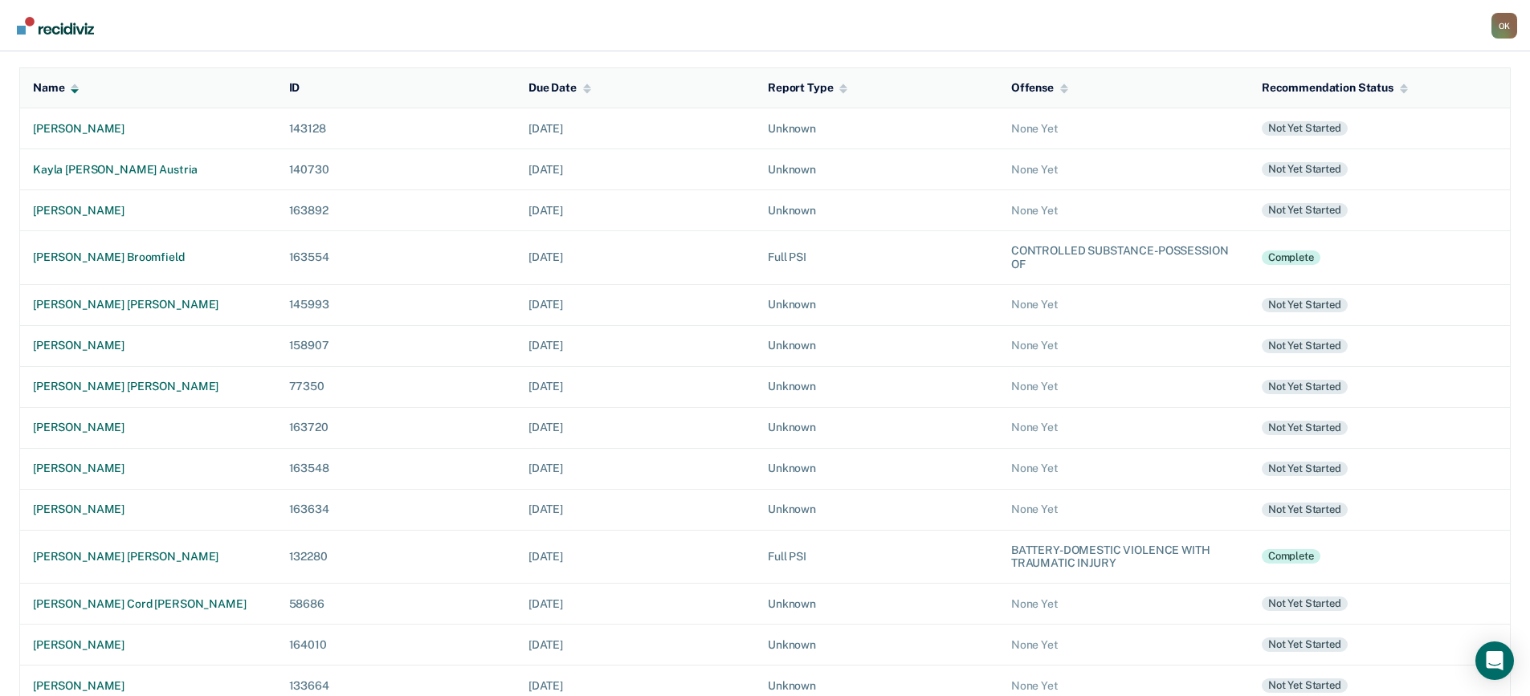
scroll to position [161, 0]
click at [1504, 22] on div "O K" at bounding box center [1504, 26] width 26 height 26
click at [1371, 127] on link "Log Out" at bounding box center [1424, 125] width 134 height 14
